Goal: Information Seeking & Learning: Understand process/instructions

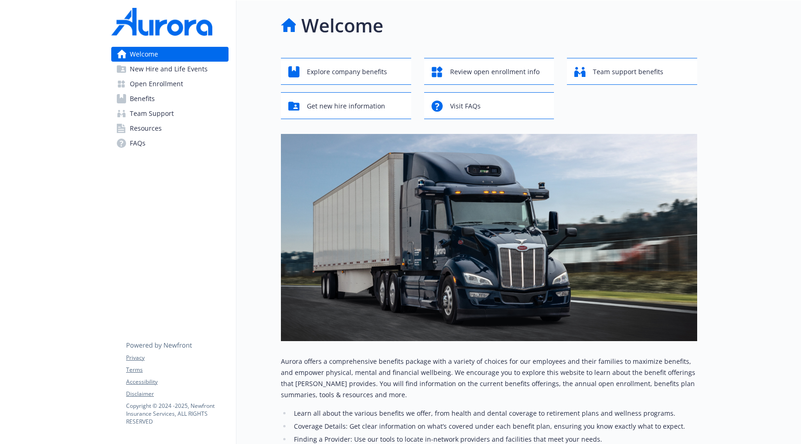
click at [397, 50] on div "Welcome Explore company benefits Review open enrollment info Team support benef…" at bounding box center [489, 298] width 416 height 572
click at [201, 92] on link "Benefits" at bounding box center [169, 98] width 117 height 15
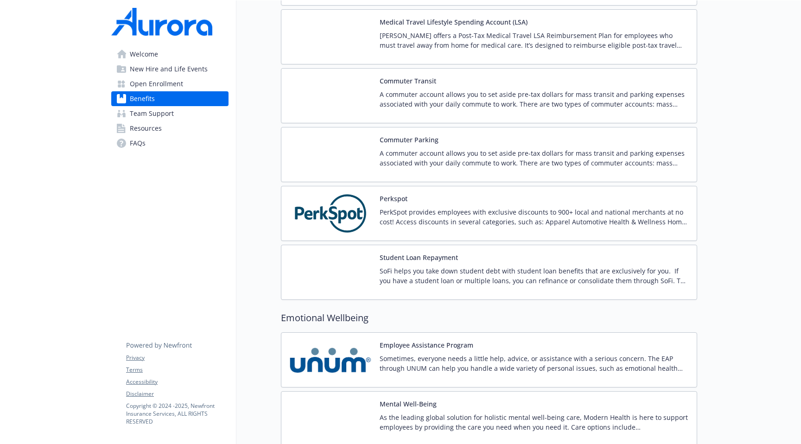
scroll to position [2070, 0]
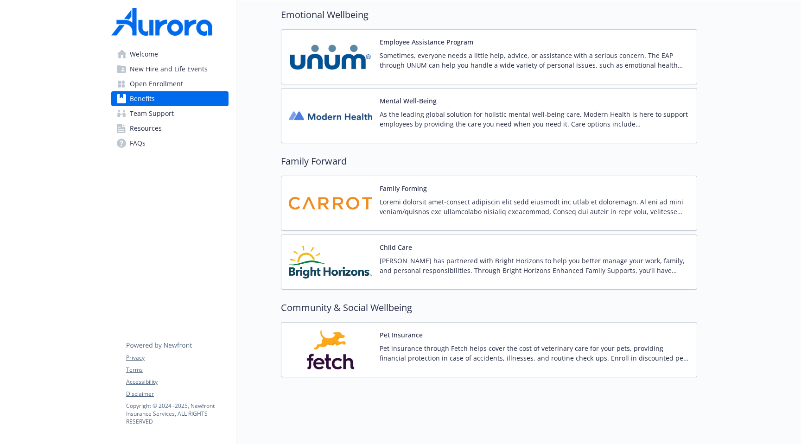
click at [197, 83] on link "Open Enrollment" at bounding box center [169, 83] width 117 height 15
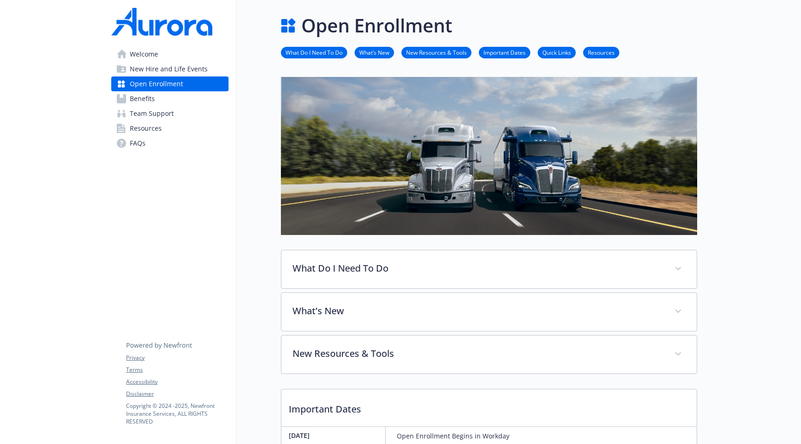
click at [206, 47] on link "Welcome" at bounding box center [169, 54] width 117 height 15
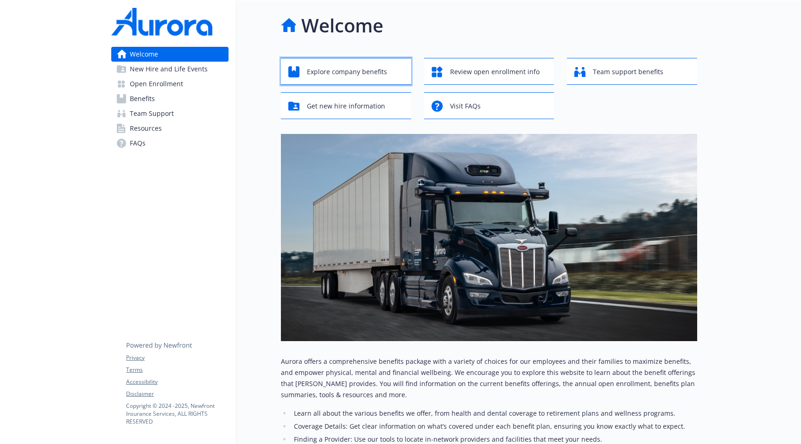
click at [368, 76] on span "Explore company benefits" at bounding box center [347, 72] width 80 height 18
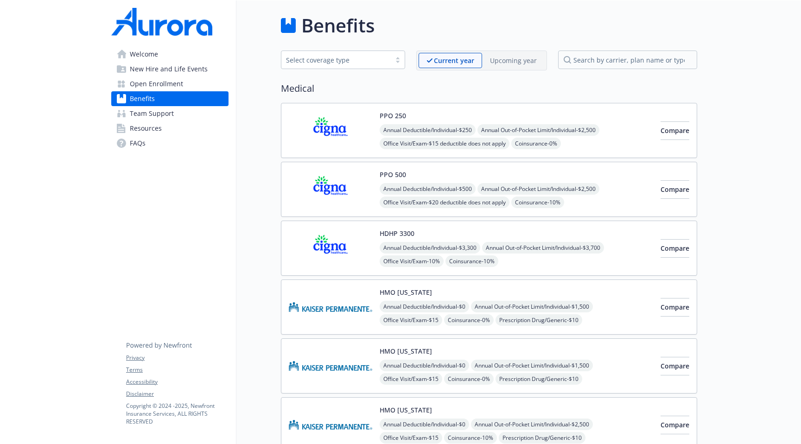
click at [457, 100] on div "Medical PPO 250 Annual Deductible/Individual - $250 Annual Out-of-Pocket Limit/…" at bounding box center [489, 385] width 416 height 606
click at [448, 117] on div "PPO 250 Annual Deductible/Individual - $250 Annual Out-of-Pocket Limit/Individu…" at bounding box center [516, 130] width 273 height 39
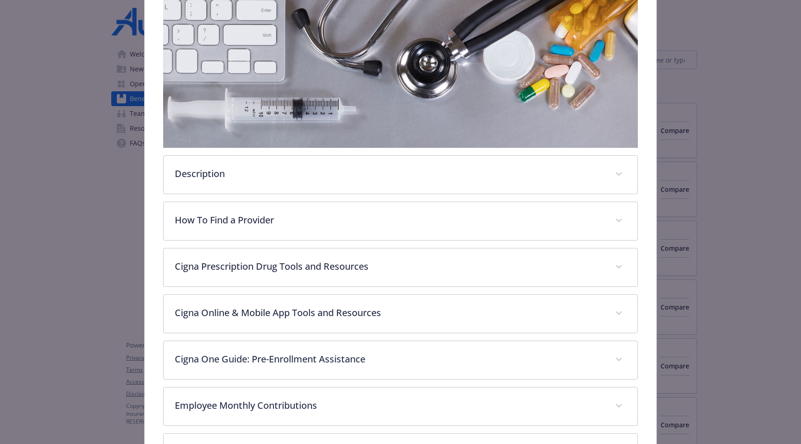
scroll to position [135, 0]
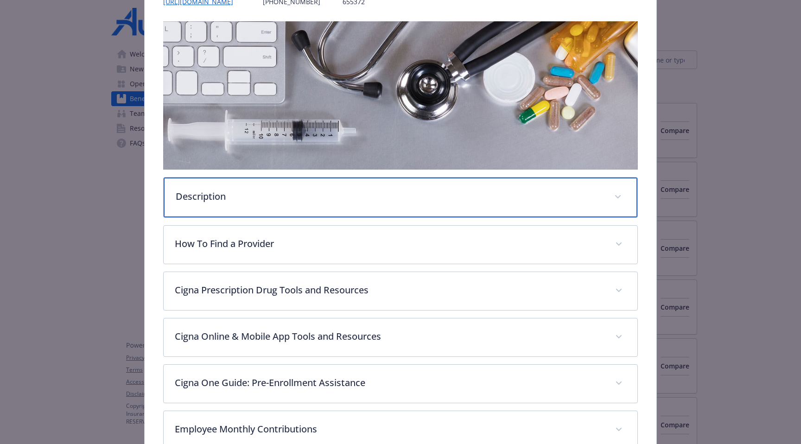
click at [497, 199] on p "Description" at bounding box center [389, 197] width 427 height 14
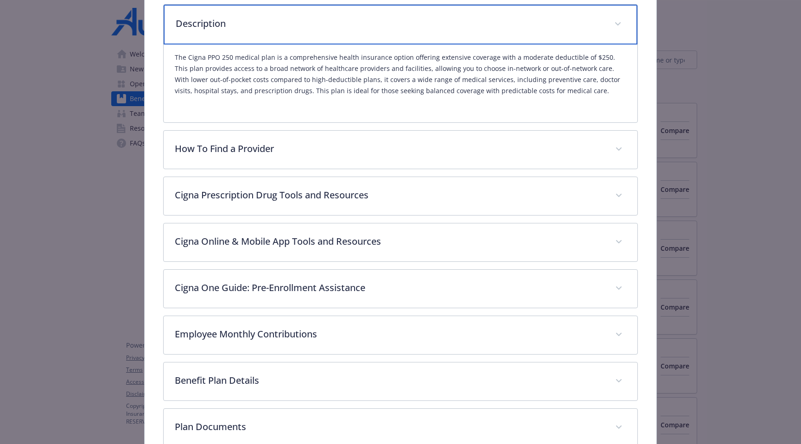
scroll to position [350, 0]
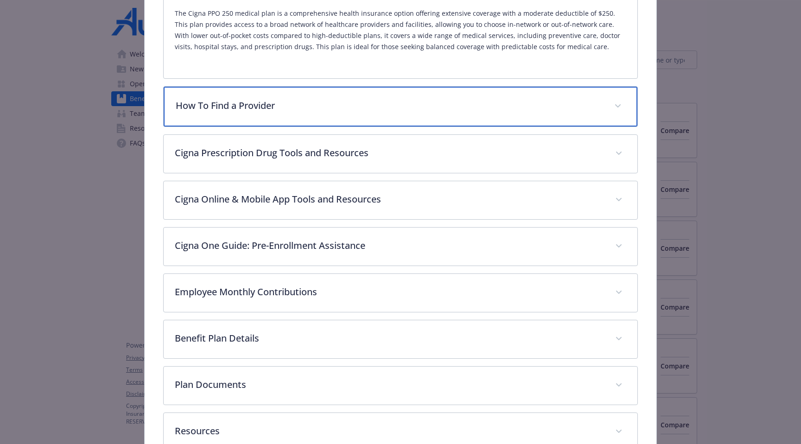
click at [497, 123] on div "How To Find a Provider" at bounding box center [401, 107] width 474 height 40
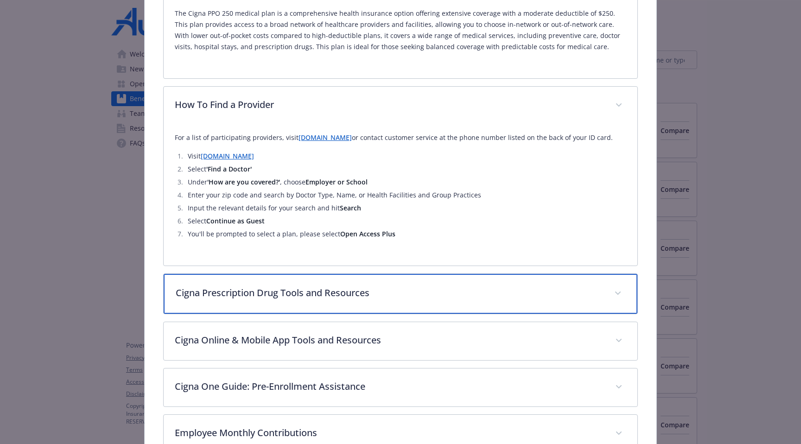
click at [473, 303] on div "Cigna Prescription Drug Tools and Resources" at bounding box center [401, 294] width 474 height 40
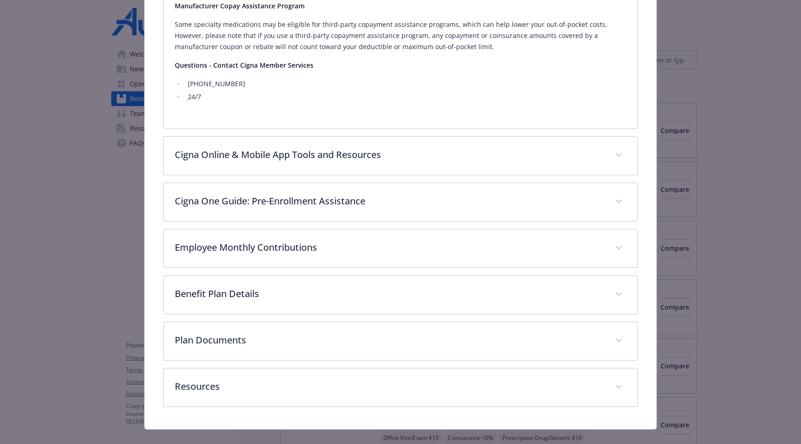
scroll to position [943, 0]
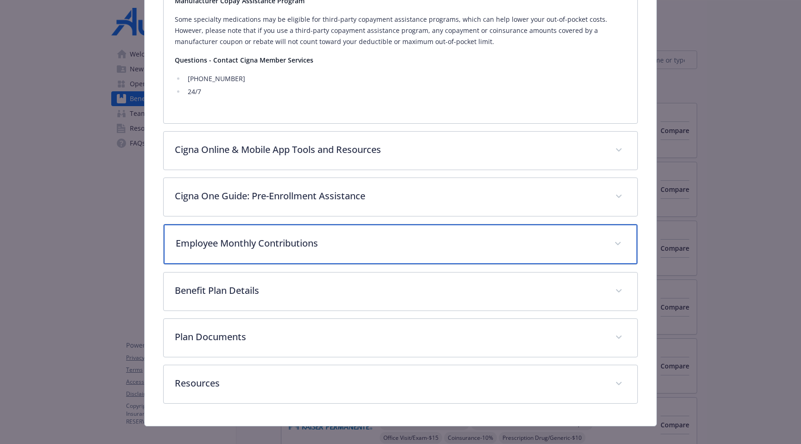
click at [451, 243] on p "Employee Monthly Contributions" at bounding box center [389, 243] width 427 height 14
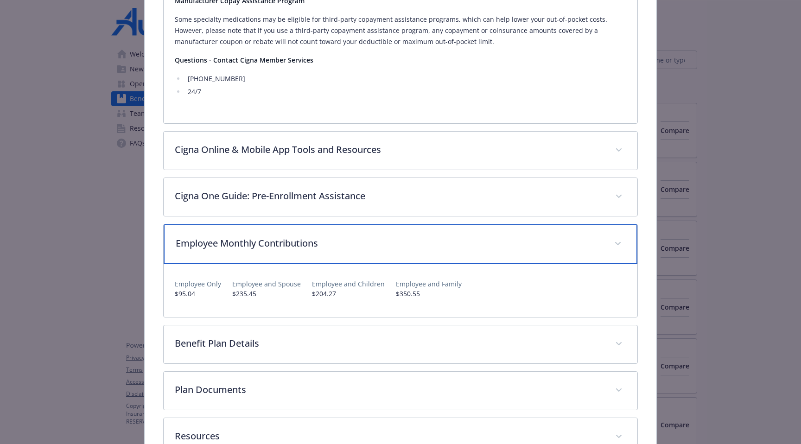
scroll to position [1006, 0]
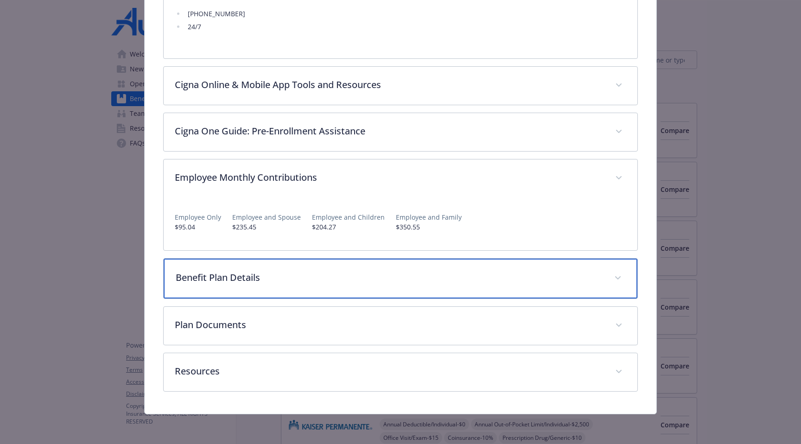
click at [442, 267] on div "Benefit Plan Details" at bounding box center [401, 279] width 474 height 40
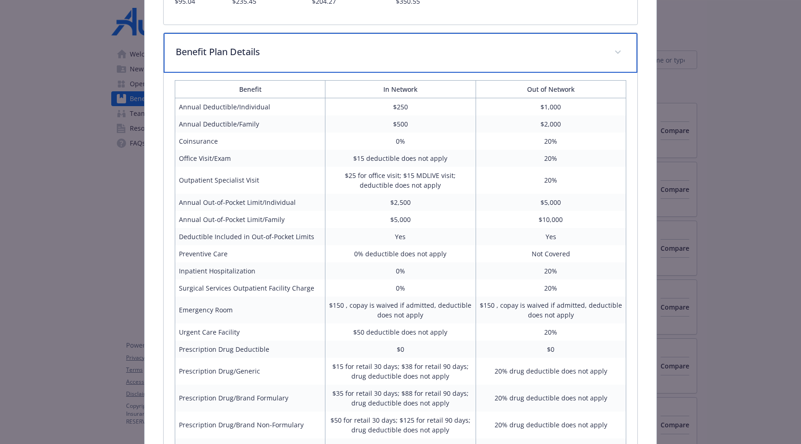
scroll to position [1237, 0]
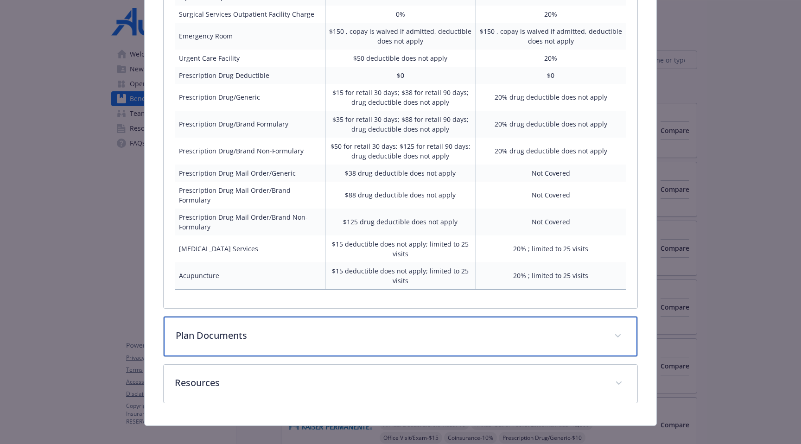
click at [421, 329] on p "Plan Documents" at bounding box center [389, 336] width 427 height 14
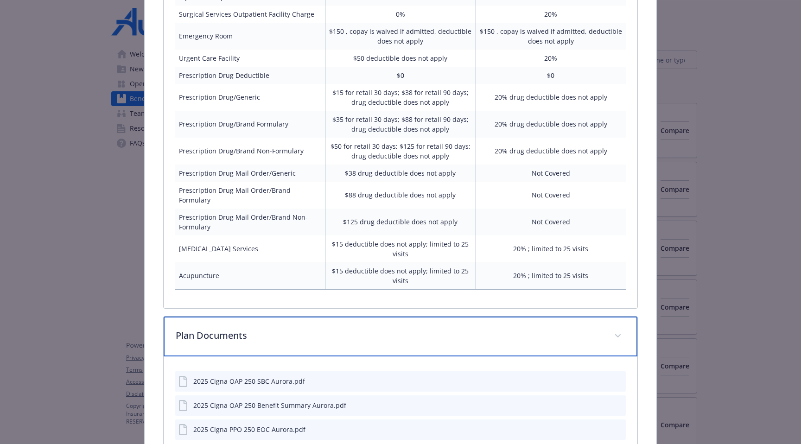
scroll to position [1608, 0]
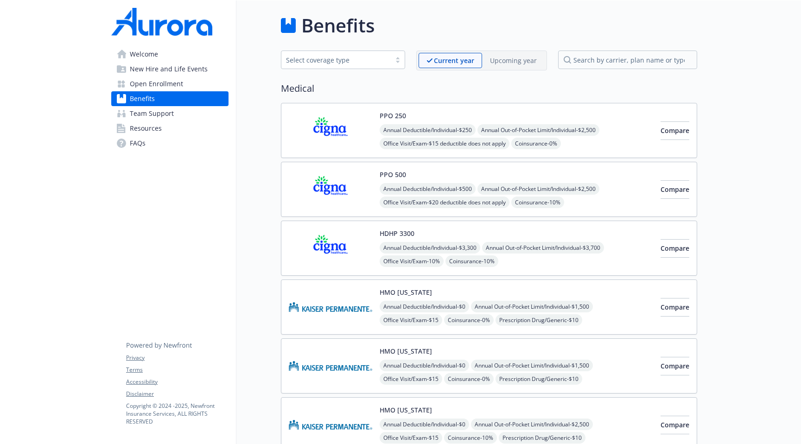
scroll to position [12, 0]
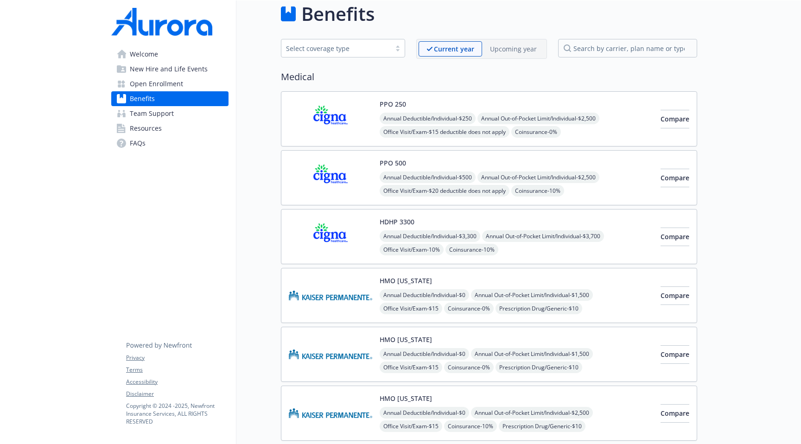
click at [211, 109] on link "Team Support" at bounding box center [169, 113] width 117 height 15
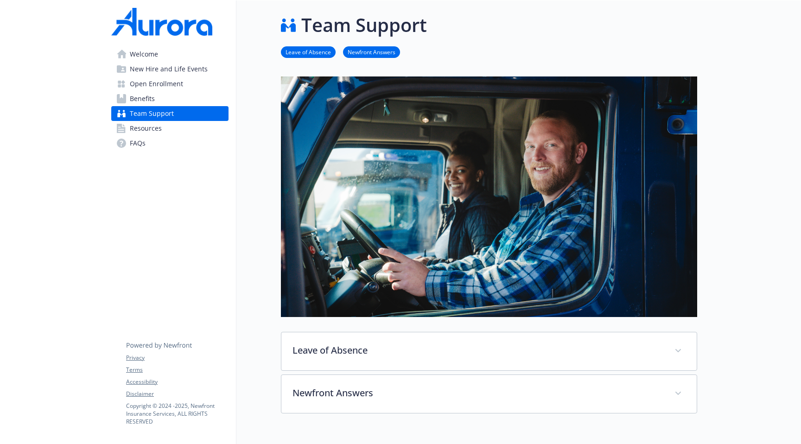
scroll to position [12, 0]
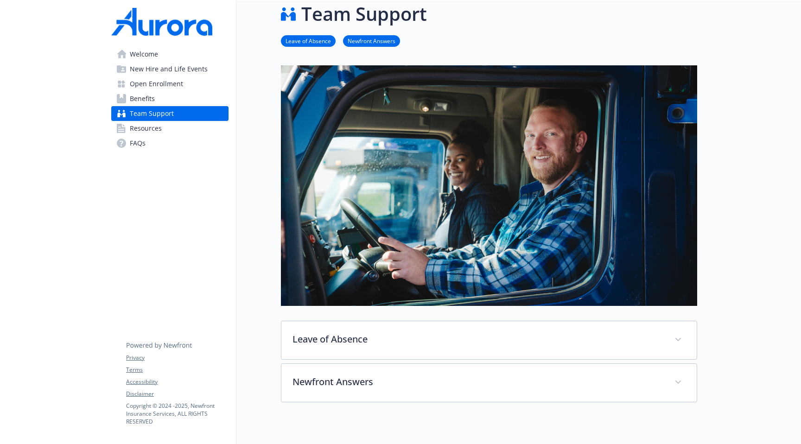
click at [209, 131] on link "Resources" at bounding box center [169, 128] width 117 height 15
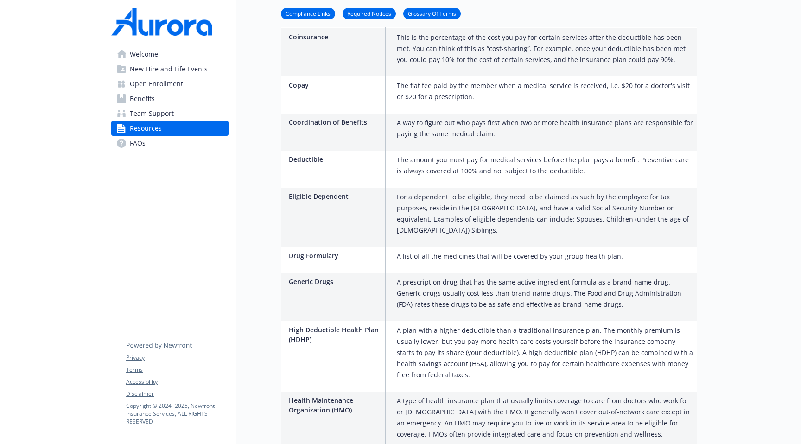
scroll to position [1271, 0]
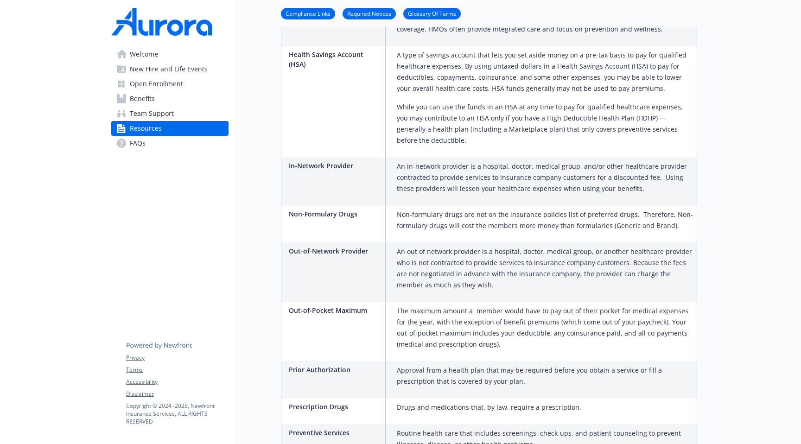
click at [178, 140] on link "FAQs" at bounding box center [169, 143] width 117 height 15
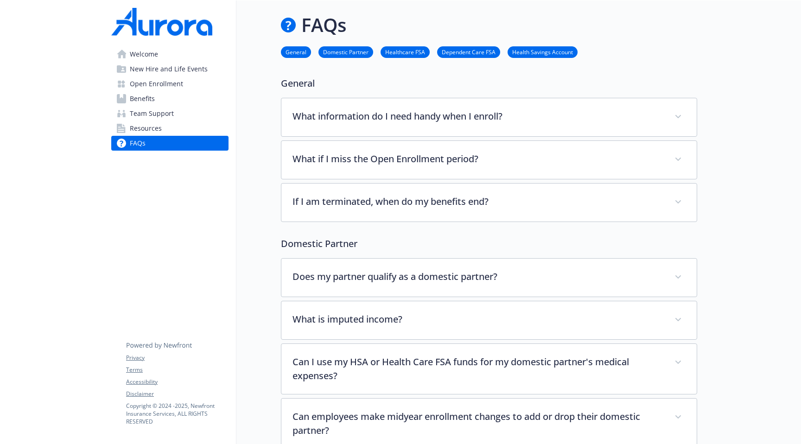
scroll to position [1271, 0]
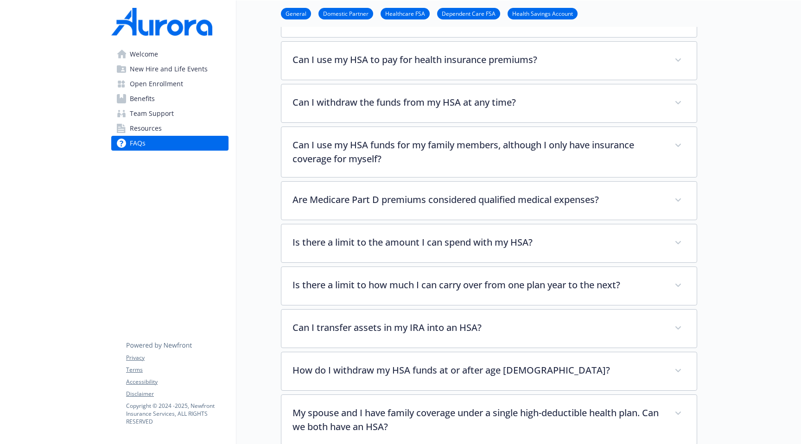
click at [359, 15] on link "Domestic Partner" at bounding box center [345, 13] width 55 height 9
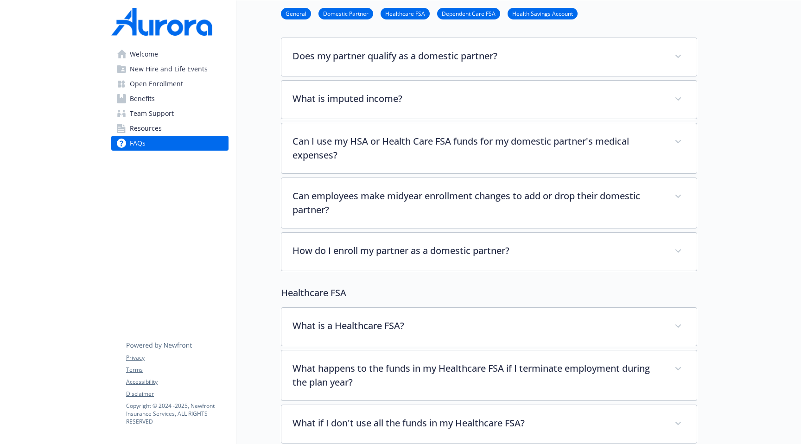
scroll to position [209, 0]
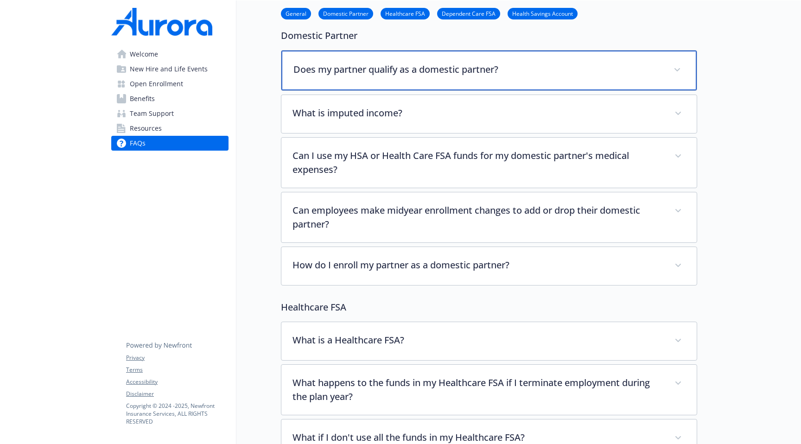
click at [420, 74] on p "Does my partner qualify as a domestic partner?" at bounding box center [477, 70] width 369 height 14
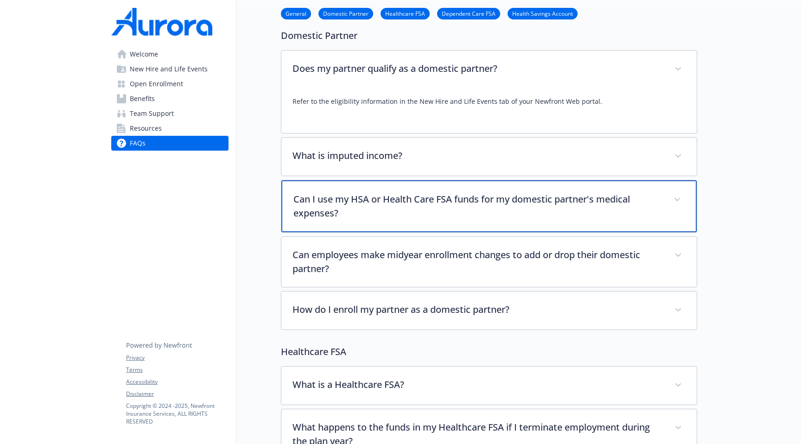
click at [440, 196] on p "Can I use my HSA or Health Care FSA funds for my domestic partner's medical exp…" at bounding box center [477, 206] width 369 height 28
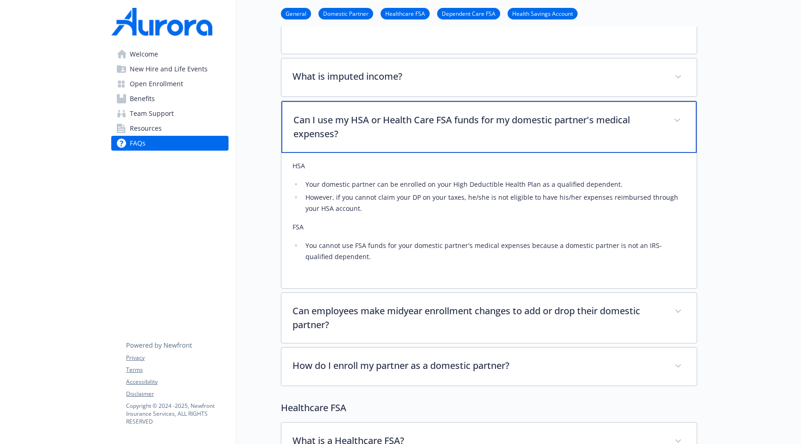
scroll to position [297, 0]
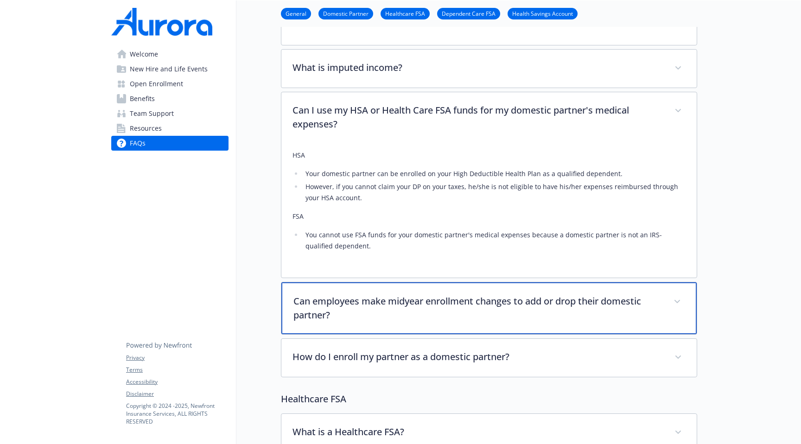
click at [433, 319] on p "Can employees make midyear enrollment changes to add or drop their domestic par…" at bounding box center [477, 308] width 369 height 28
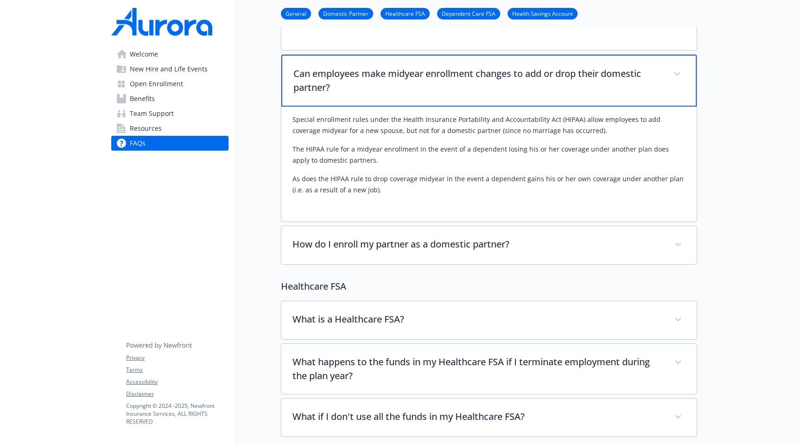
scroll to position [625, 0]
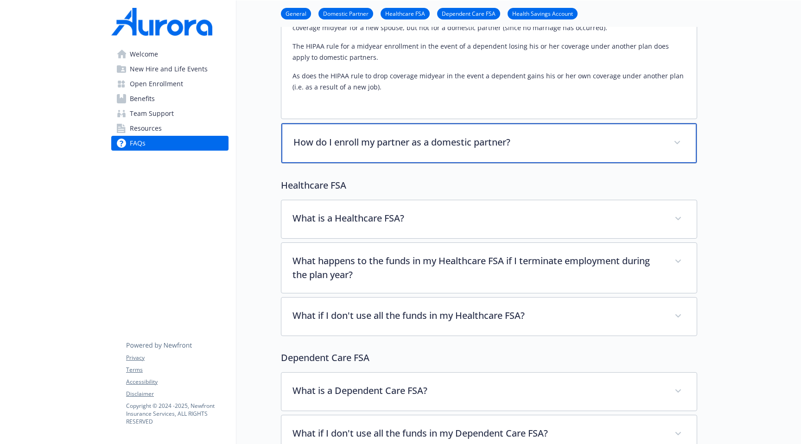
click at [450, 159] on div "How do I enroll my partner as a domestic partner?" at bounding box center [488, 143] width 415 height 40
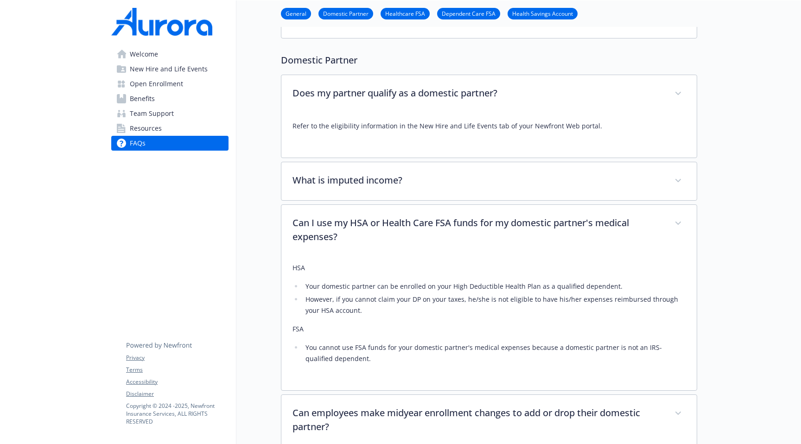
scroll to position [177, 0]
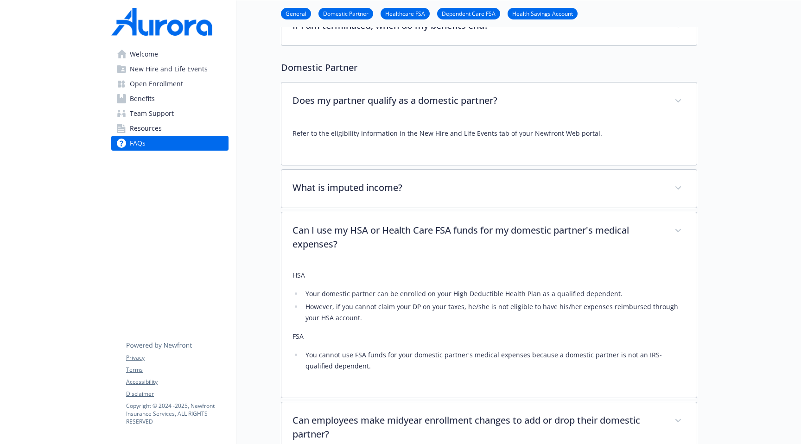
click at [166, 68] on span "New Hire and Life Events" at bounding box center [169, 69] width 78 height 15
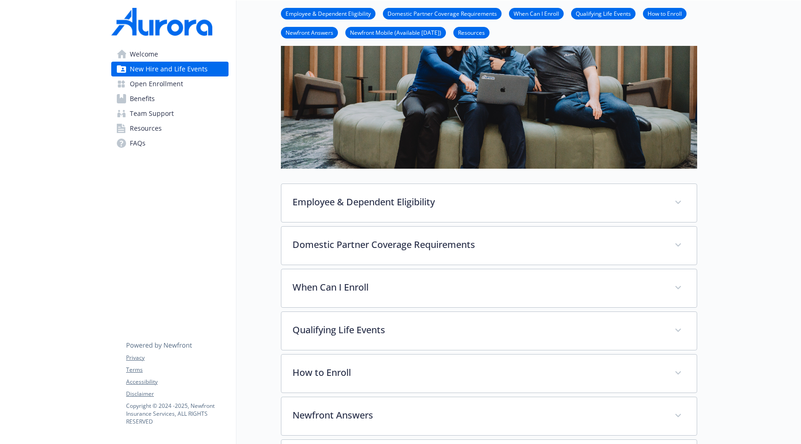
scroll to position [177, 0]
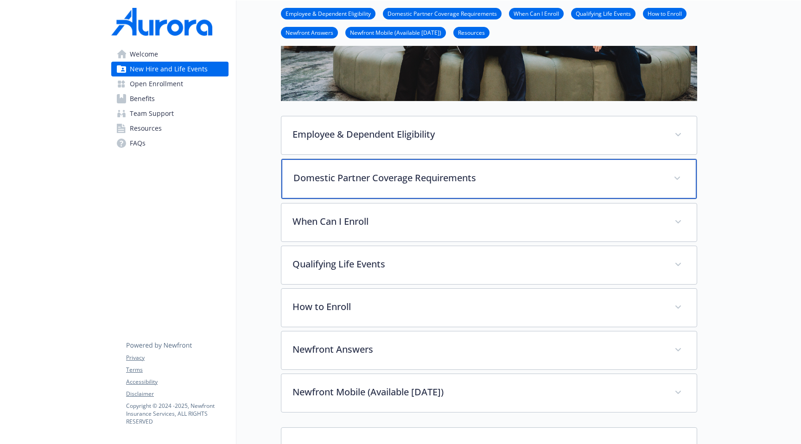
click at [347, 175] on p "Domestic Partner Coverage Requirements" at bounding box center [477, 178] width 369 height 14
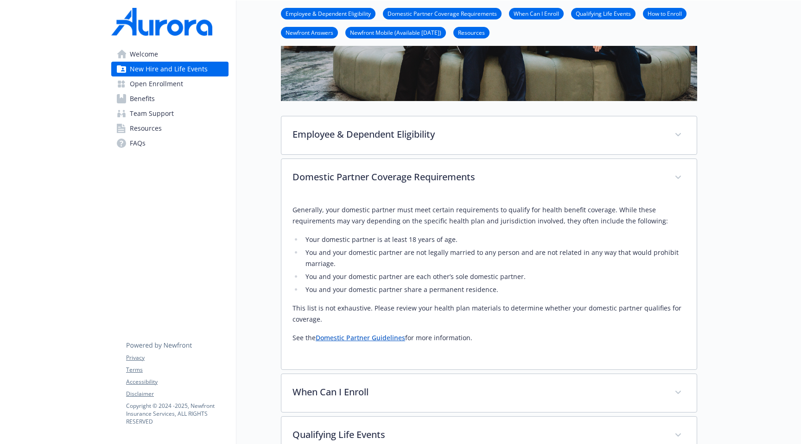
click at [347, 341] on link "Domestic Partner Guidelines" at bounding box center [360, 337] width 89 height 9
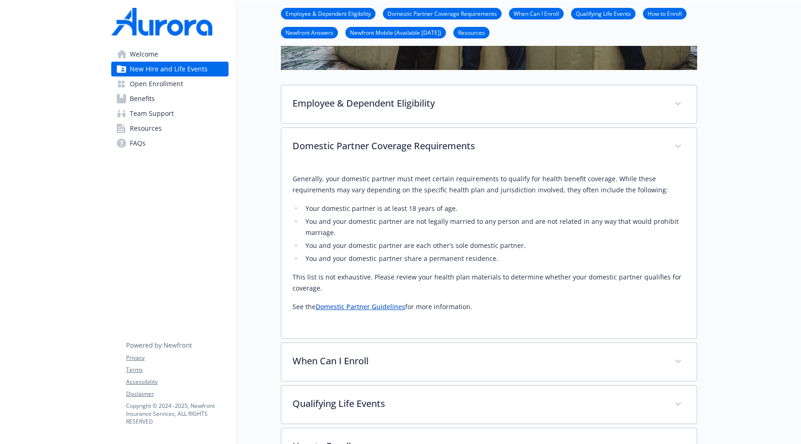
scroll to position [213, 0]
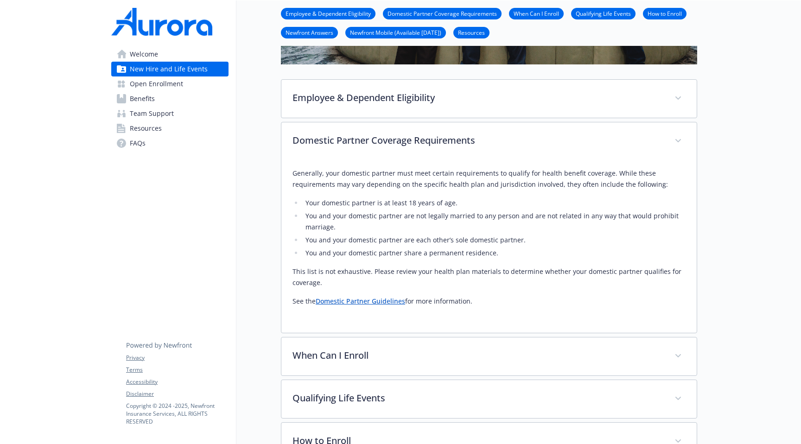
click at [135, 142] on span "FAQs" at bounding box center [138, 143] width 16 height 15
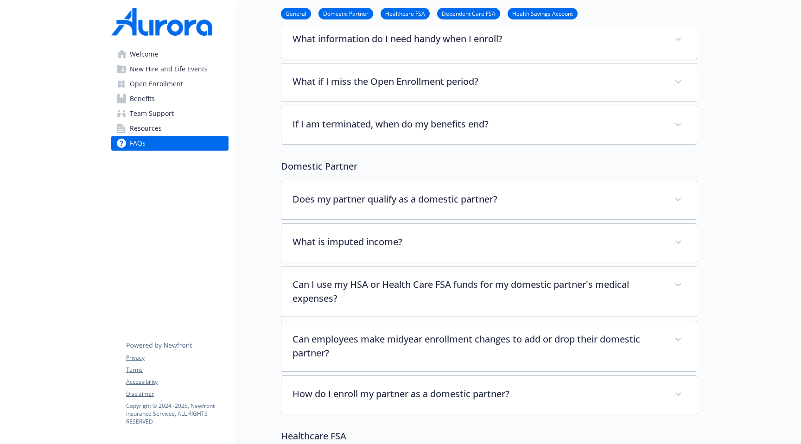
scroll to position [101, 0]
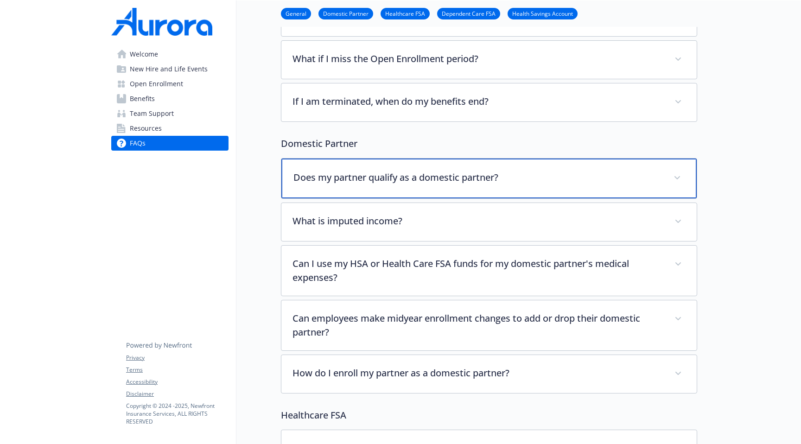
click at [378, 172] on p "Does my partner qualify as a domestic partner?" at bounding box center [477, 178] width 369 height 14
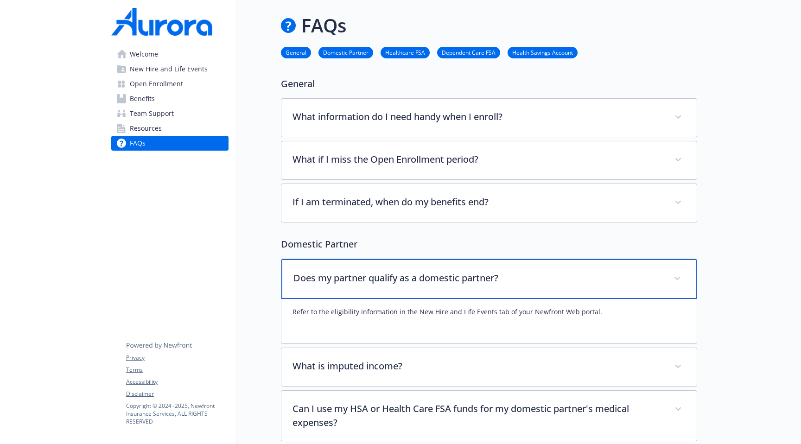
scroll to position [5, 0]
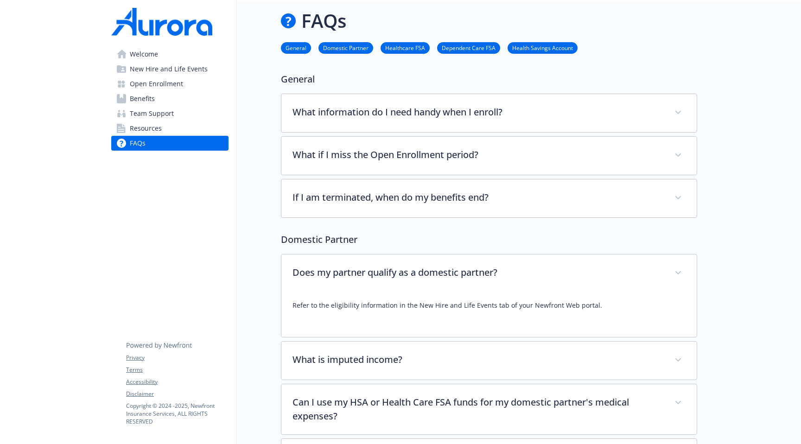
click at [335, 49] on link "Domestic Partner" at bounding box center [345, 47] width 55 height 9
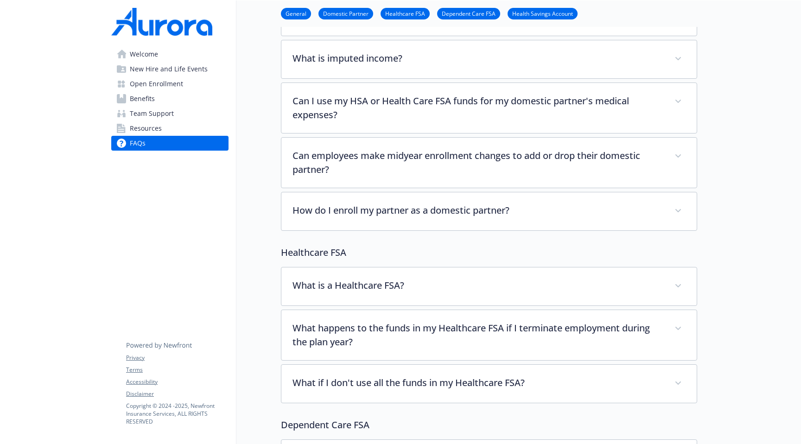
scroll to position [306, 0]
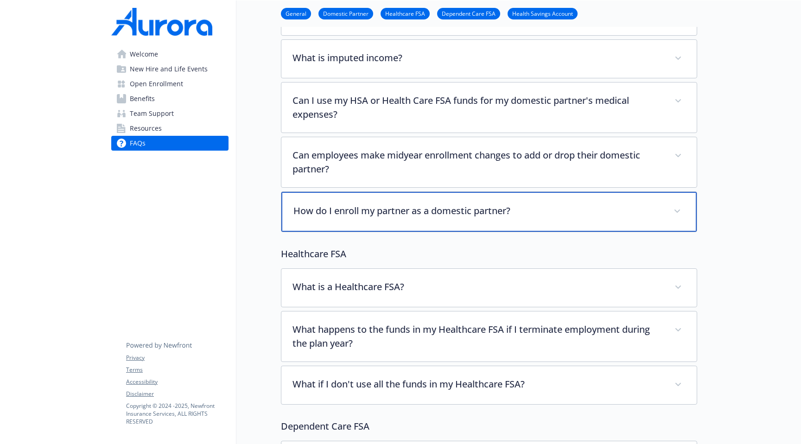
click at [331, 213] on p "How do I enroll my partner as a domestic partner?" at bounding box center [477, 211] width 369 height 14
